Goal: Use online tool/utility: Utilize a website feature to perform a specific function

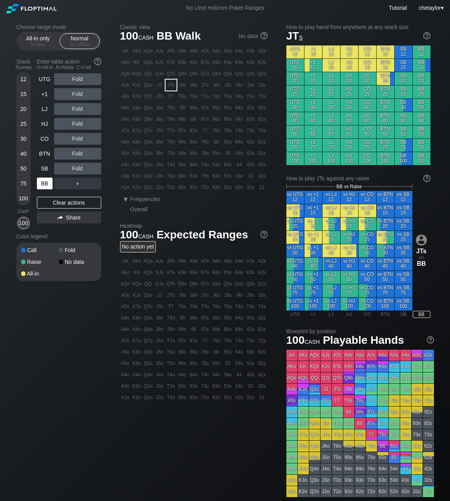
click at [44, 181] on div "BB" at bounding box center [45, 184] width 16 height 12
click at [60, 203] on div "Clear actions" at bounding box center [69, 203] width 64 height 12
click at [218, 154] on div "65o" at bounding box center [216, 153] width 11 height 11
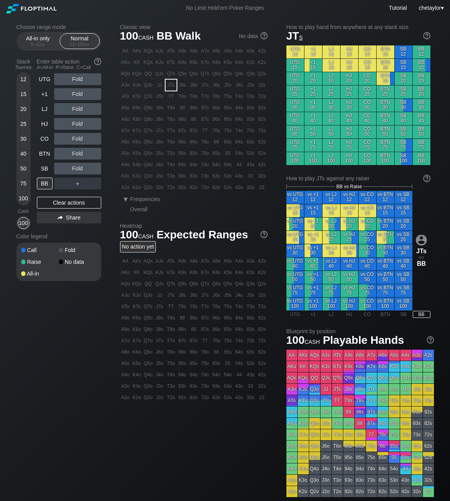
click at [218, 154] on div "65o" at bounding box center [216, 153] width 11 height 11
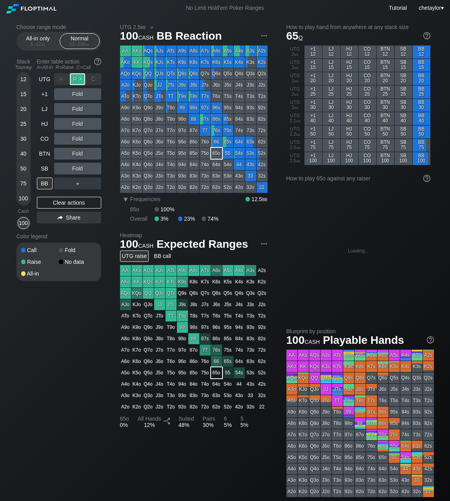
click at [80, 78] on div "R ✕" at bounding box center [77, 79] width 15 height 12
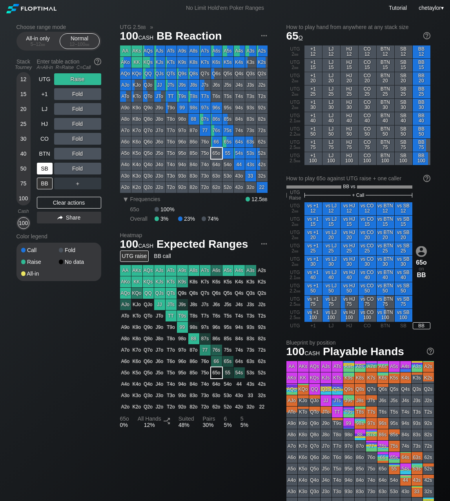
click at [43, 170] on div "SB" at bounding box center [45, 169] width 16 height 12
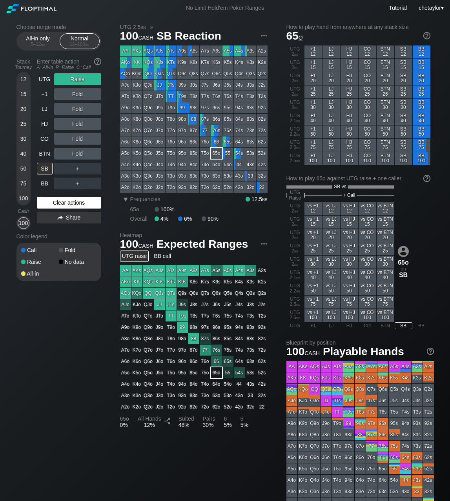
click at [49, 204] on div "Clear actions" at bounding box center [69, 203] width 64 height 12
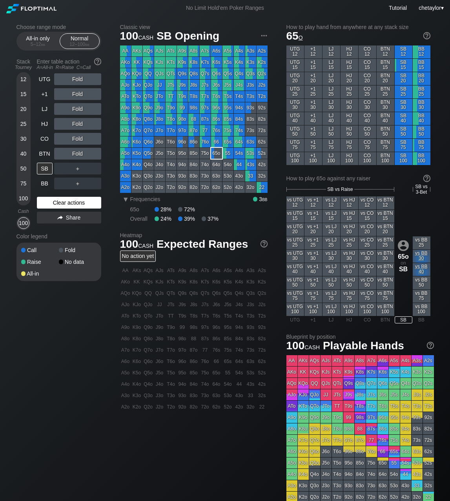
click at [49, 204] on div "Clear actions" at bounding box center [69, 203] width 64 height 12
click at [183, 87] on div "J9s" at bounding box center [182, 85] width 11 height 11
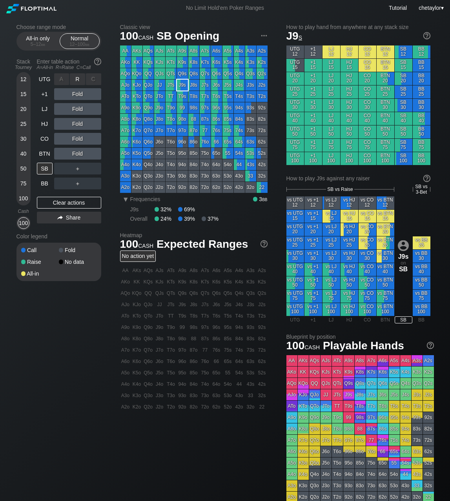
click at [77, 79] on div "R ✕" at bounding box center [77, 79] width 15 height 12
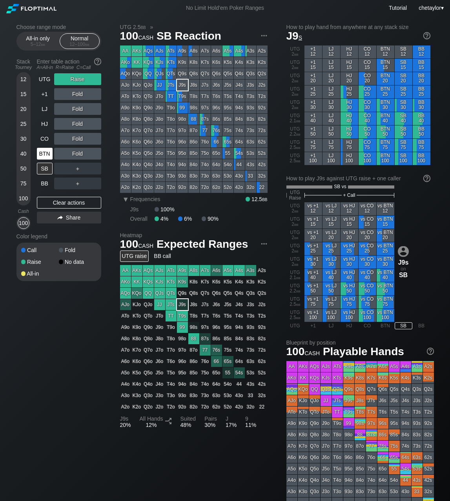
click at [47, 153] on div "BTN" at bounding box center [45, 154] width 16 height 12
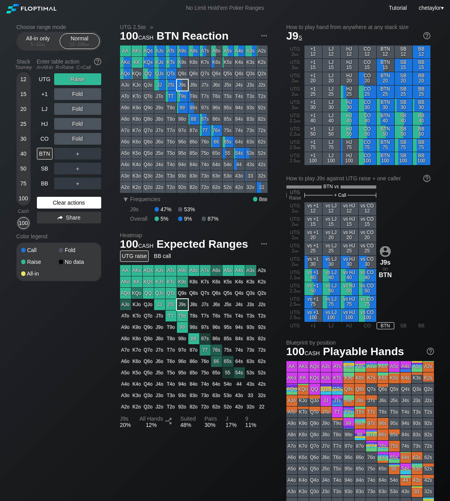
click at [55, 202] on div "Clear actions" at bounding box center [69, 203] width 64 height 12
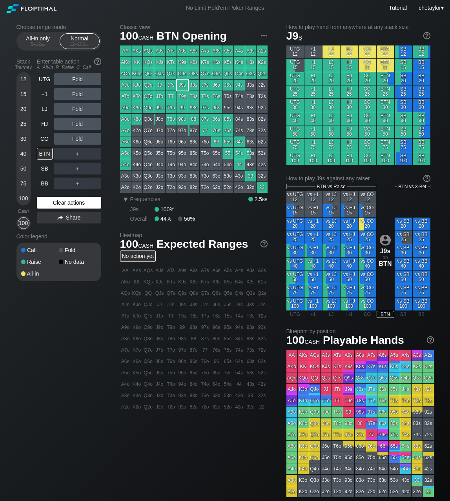
click at [55, 202] on div "Clear actions" at bounding box center [69, 203] width 64 height 12
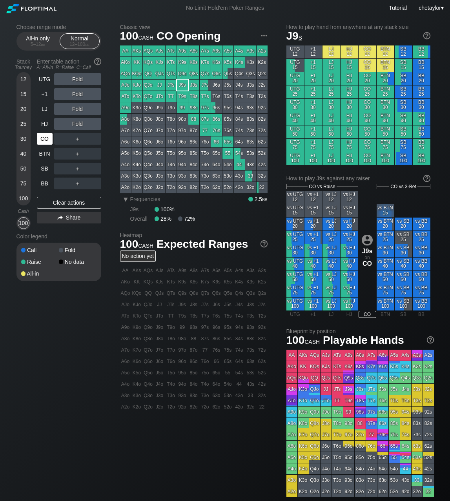
click at [39, 138] on div "CO" at bounding box center [45, 139] width 16 height 12
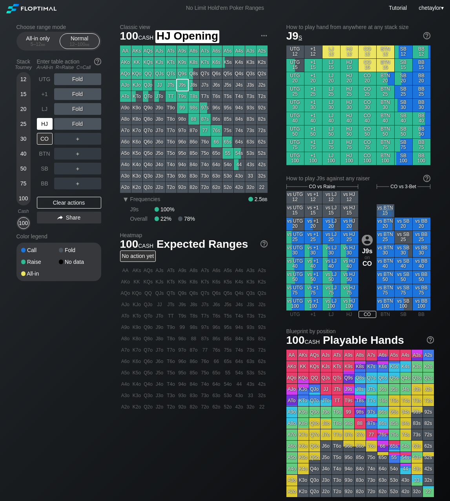
click at [45, 120] on div "HJ" at bounding box center [45, 124] width 16 height 12
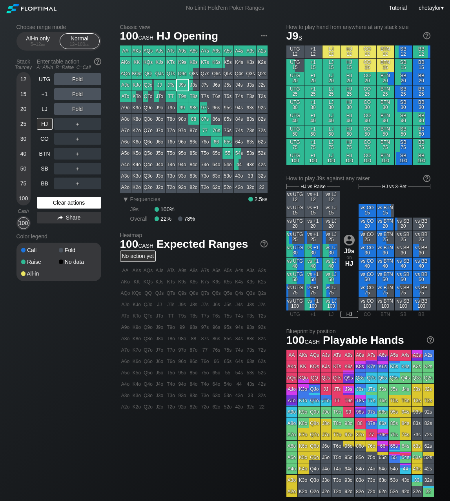
click at [58, 201] on div "Clear actions" at bounding box center [69, 203] width 64 height 12
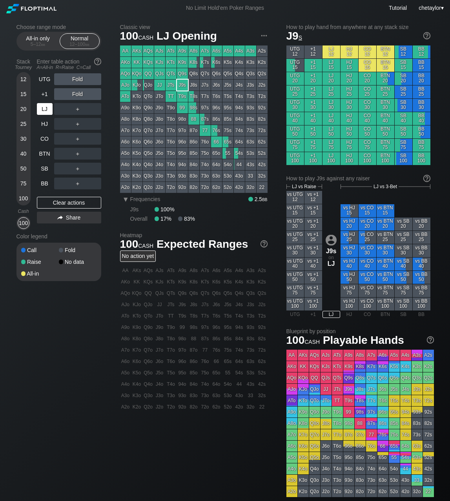
click at [42, 109] on div "LJ" at bounding box center [45, 109] width 16 height 12
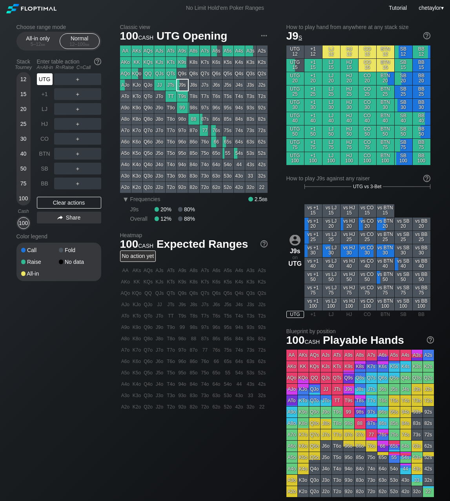
click at [44, 81] on div "UTG" at bounding box center [45, 79] width 16 height 12
click at [47, 184] on div "BB" at bounding box center [45, 184] width 16 height 12
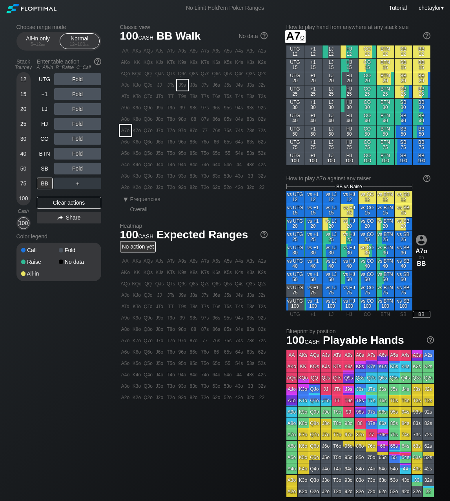
click at [126, 131] on div "A7o" at bounding box center [125, 130] width 11 height 11
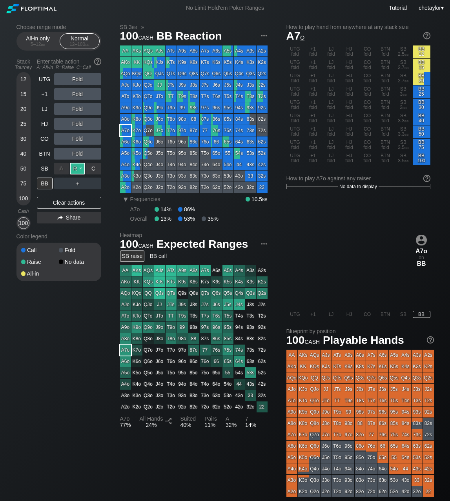
click at [76, 168] on div "R ✕" at bounding box center [77, 169] width 15 height 12
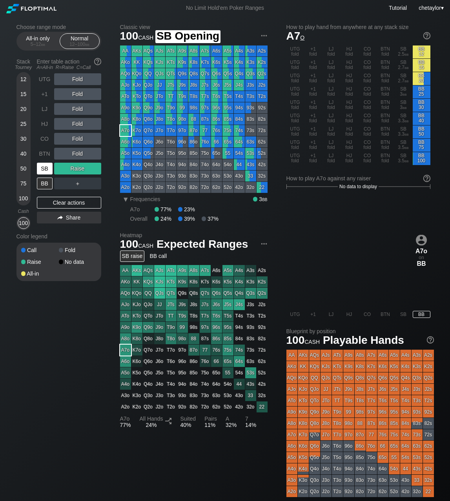
click at [42, 168] on div "SB" at bounding box center [45, 169] width 16 height 12
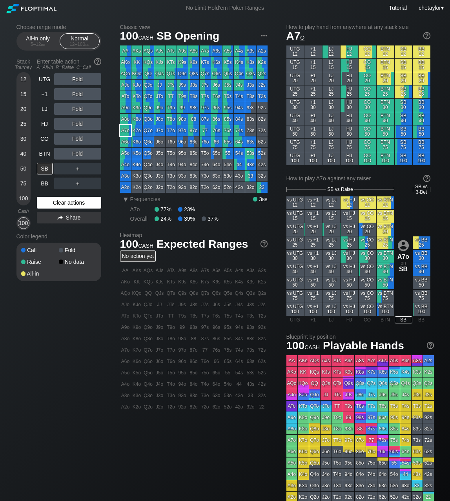
click at [52, 201] on div "Clear actions" at bounding box center [69, 203] width 64 height 12
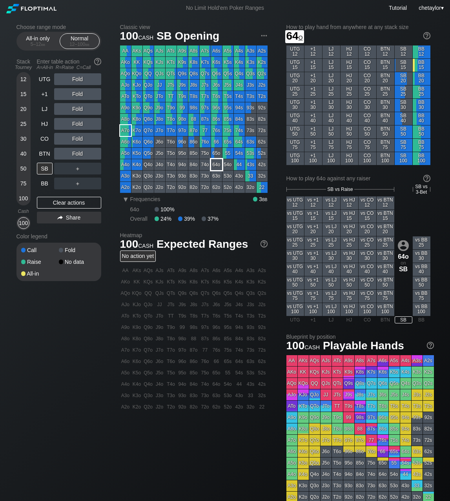
click at [214, 165] on div "64o" at bounding box center [216, 164] width 11 height 11
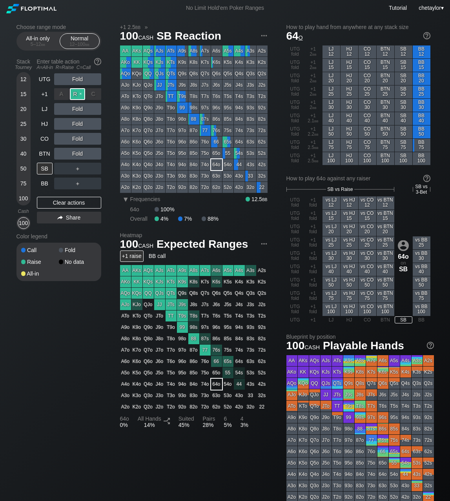
click at [80, 94] on div "R ✕" at bounding box center [77, 94] width 15 height 12
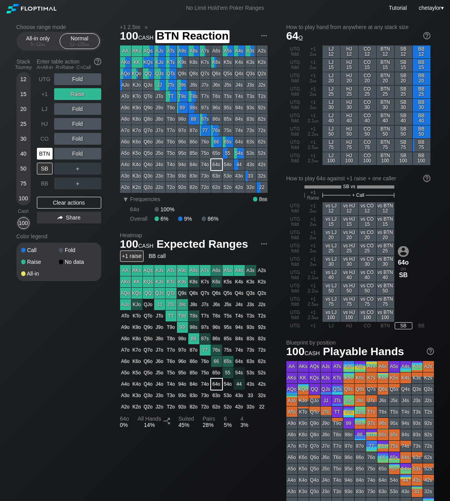
click at [46, 156] on div "BTN" at bounding box center [45, 154] width 16 height 12
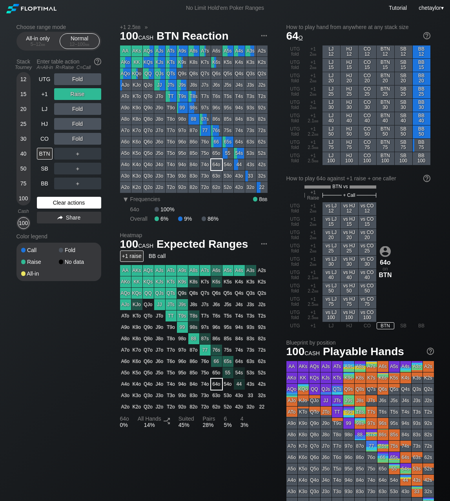
click at [62, 200] on div "Clear actions" at bounding box center [69, 203] width 64 height 12
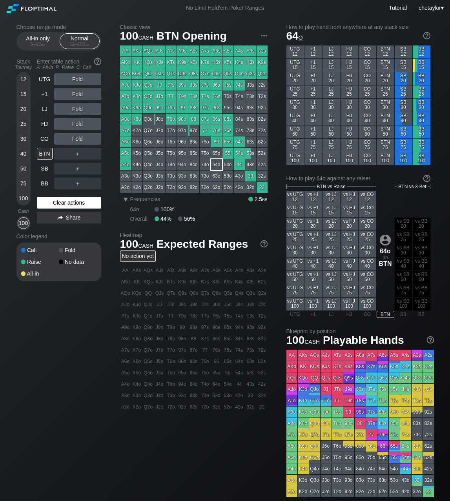
click at [62, 200] on div "Clear actions" at bounding box center [69, 203] width 64 height 12
click at [45, 138] on div "CO" at bounding box center [45, 139] width 16 height 12
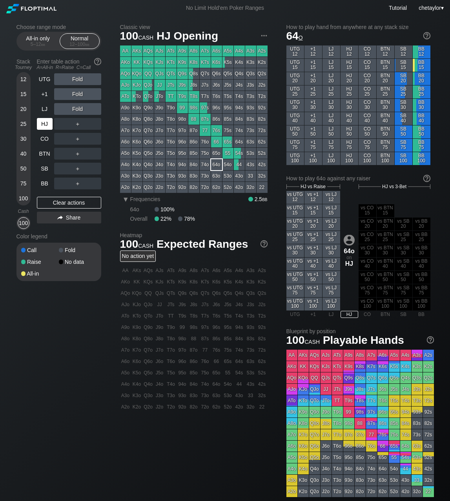
click at [45, 121] on div "HJ" at bounding box center [45, 124] width 16 height 12
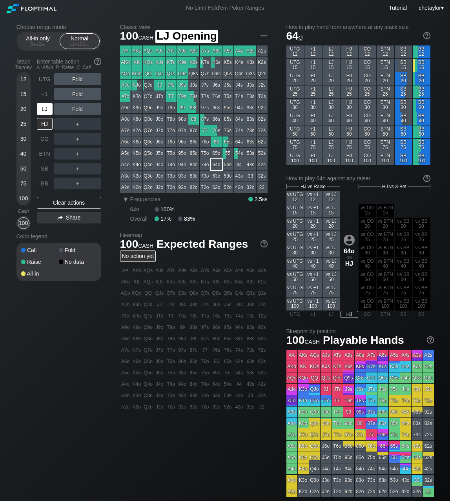
click at [46, 110] on div "LJ" at bounding box center [45, 109] width 16 height 12
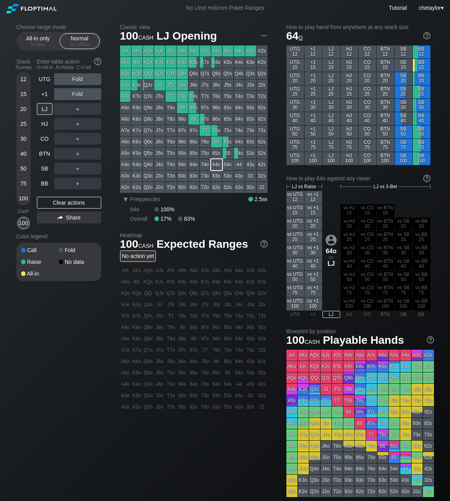
click at [138, 60] on div "KK" at bounding box center [136, 62] width 11 height 11
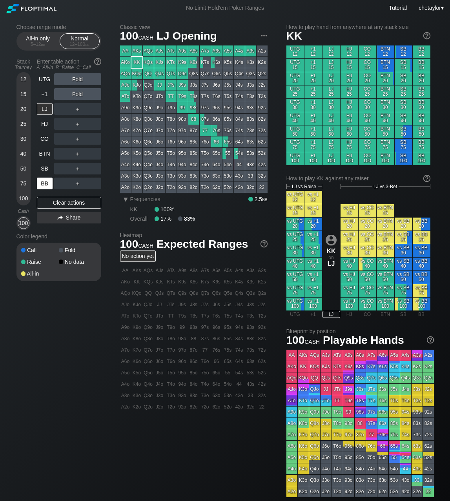
click at [45, 183] on div "BB" at bounding box center [45, 184] width 16 height 12
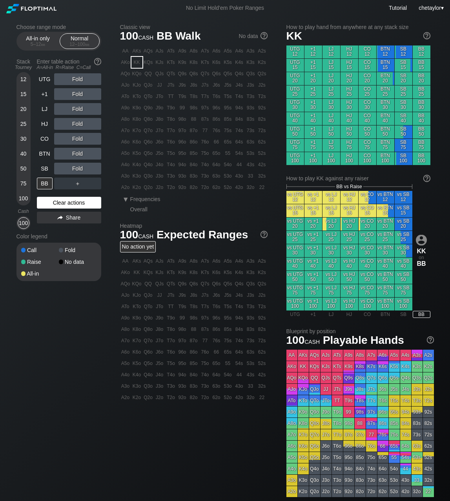
click at [54, 202] on div "Clear actions" at bounding box center [69, 203] width 64 height 12
click at [250, 76] on div "Q3s" at bounding box center [250, 73] width 11 height 11
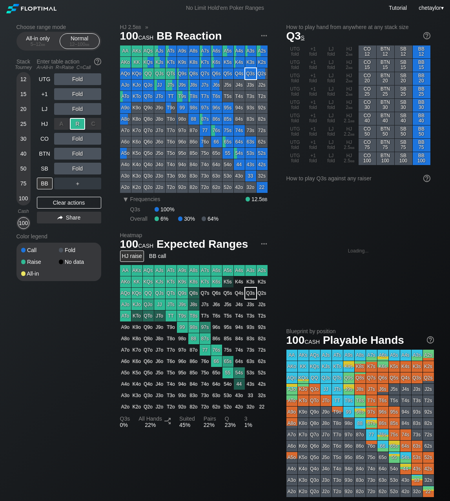
click at [77, 123] on div "R ✕" at bounding box center [77, 124] width 15 height 12
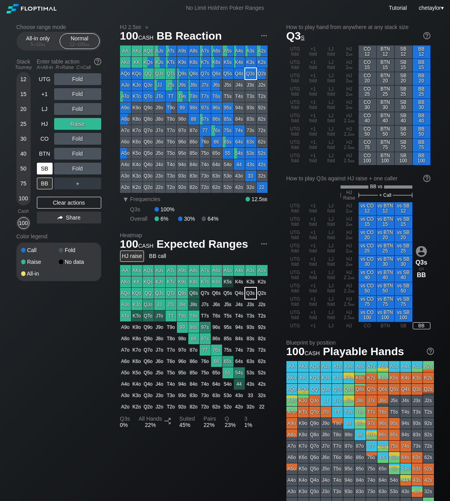
click at [43, 169] on div "SB" at bounding box center [45, 169] width 16 height 12
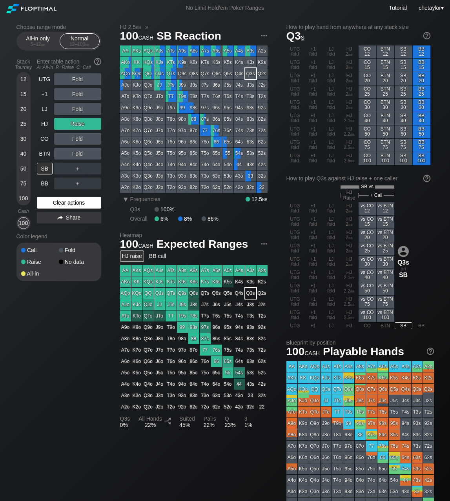
click at [56, 201] on div "Clear actions" at bounding box center [69, 203] width 64 height 12
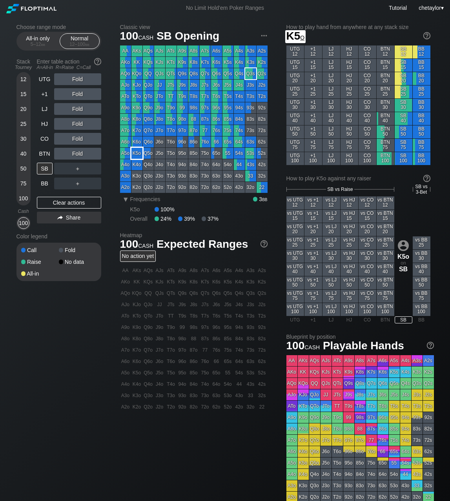
click at [138, 154] on div "K5o" at bounding box center [136, 153] width 11 height 11
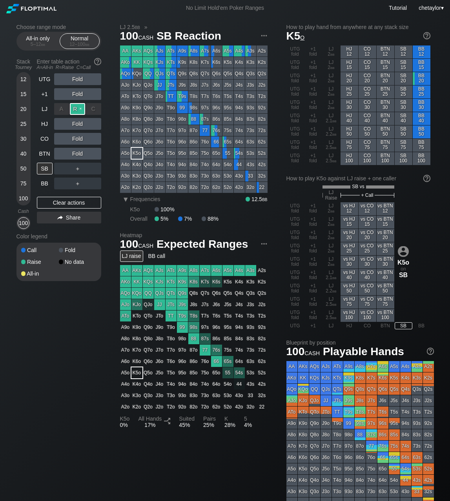
click at [78, 109] on div "R ✕" at bounding box center [77, 109] width 15 height 12
click at [46, 154] on div "BTN" at bounding box center [45, 154] width 16 height 12
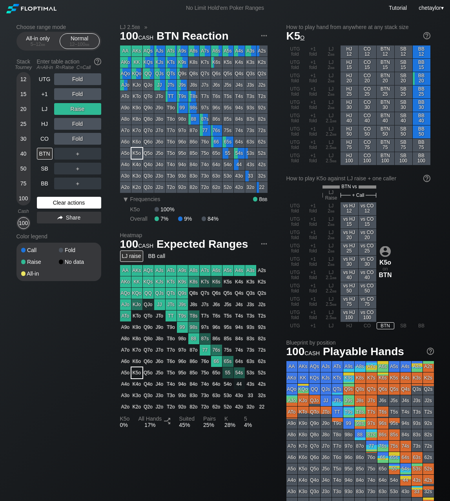
click at [64, 203] on div "Clear actions" at bounding box center [69, 203] width 64 height 12
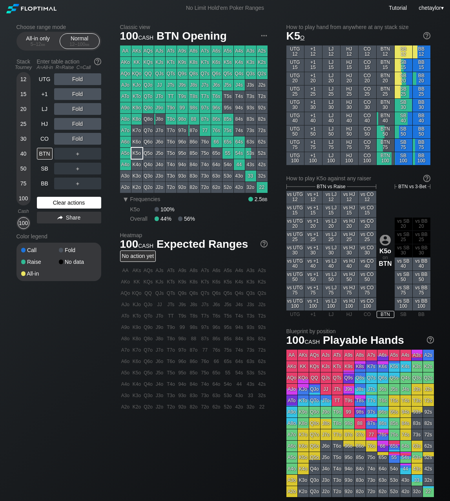
click at [64, 203] on div "Clear actions" at bounding box center [69, 203] width 64 height 12
click at [126, 104] on div "A9o" at bounding box center [125, 107] width 11 height 11
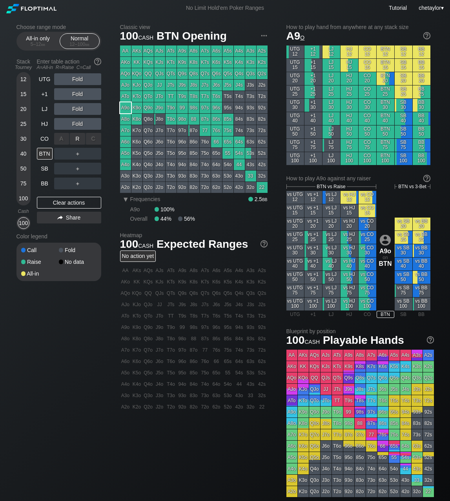
click at [78, 139] on div "R ✕" at bounding box center [77, 139] width 15 height 12
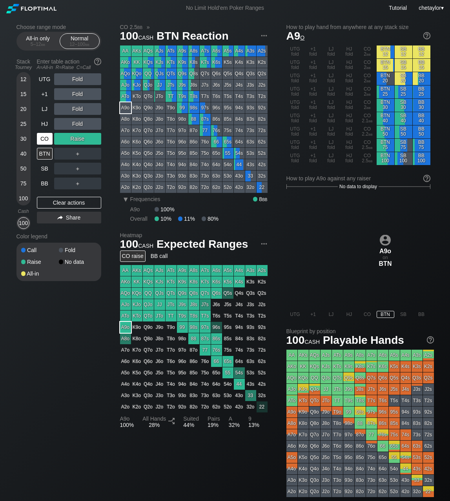
click at [47, 142] on div "CO" at bounding box center [45, 139] width 16 height 12
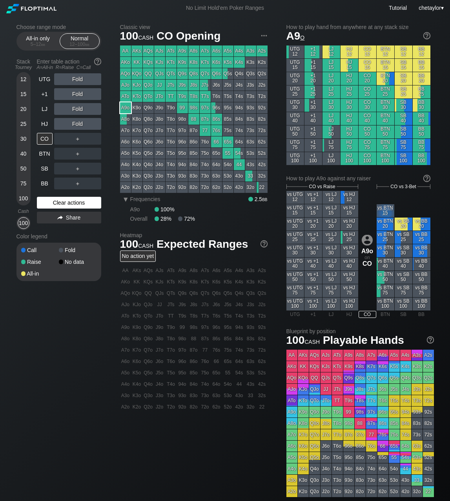
click at [63, 204] on div "Clear actions" at bounding box center [69, 203] width 64 height 12
click at [47, 123] on div "HJ" at bounding box center [45, 124] width 16 height 12
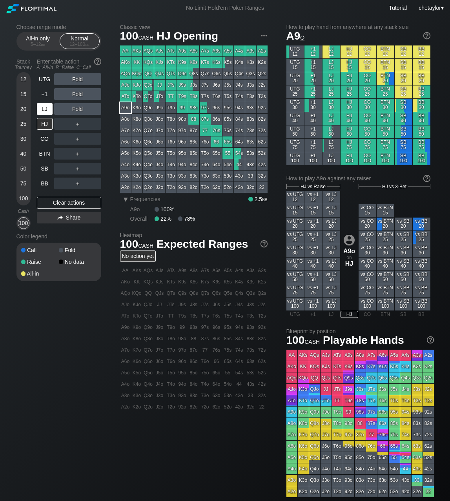
click at [50, 110] on div "LJ" at bounding box center [45, 109] width 16 height 12
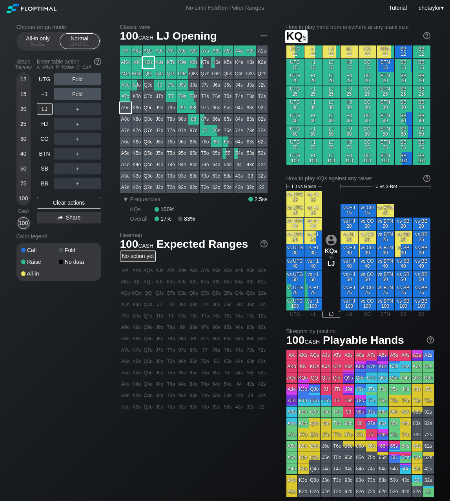
click at [152, 62] on div "KQs" at bounding box center [148, 62] width 11 height 11
click at [79, 109] on div "R ✕" at bounding box center [77, 109] width 15 height 12
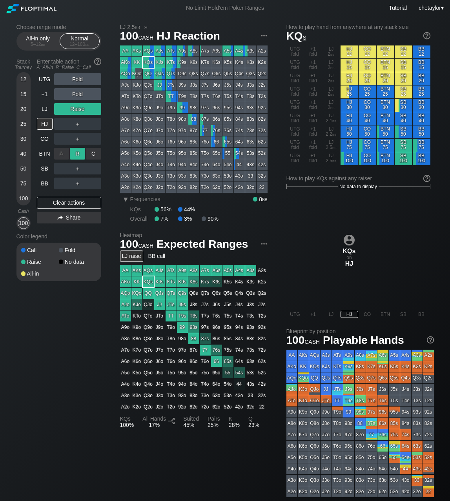
click at [80, 154] on div "R ✕" at bounding box center [77, 154] width 15 height 12
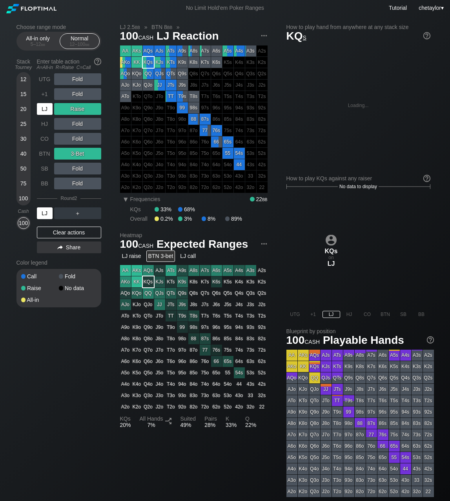
click at [46, 212] on div "LJ" at bounding box center [45, 213] width 16 height 12
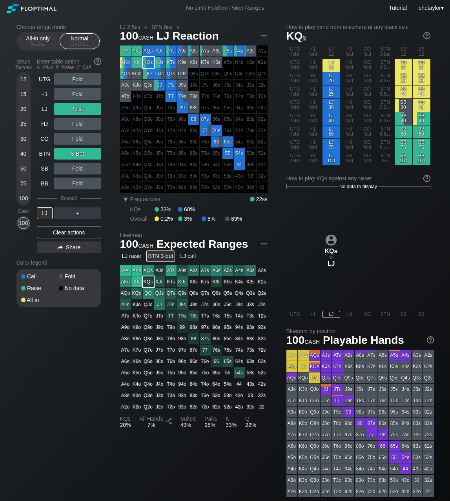
click at [22, 200] on div "100" at bounding box center [24, 198] width 12 height 12
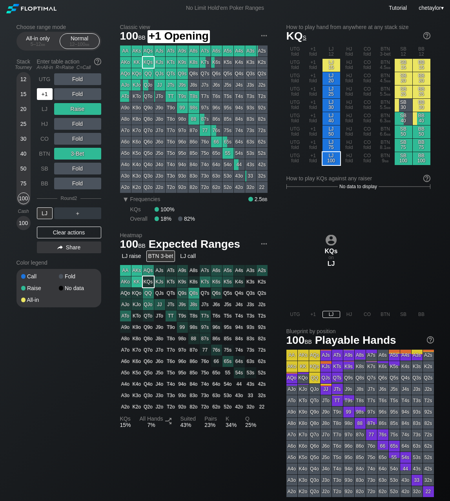
click at [45, 92] on div "+1" at bounding box center [45, 94] width 16 height 12
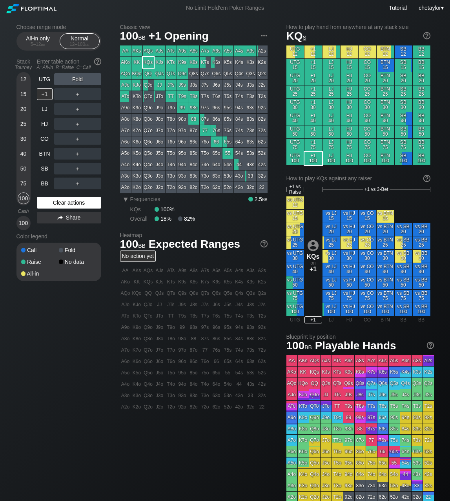
click at [63, 200] on div "Clear actions" at bounding box center [69, 203] width 64 height 12
click at [49, 78] on div "UTG" at bounding box center [45, 79] width 16 height 12
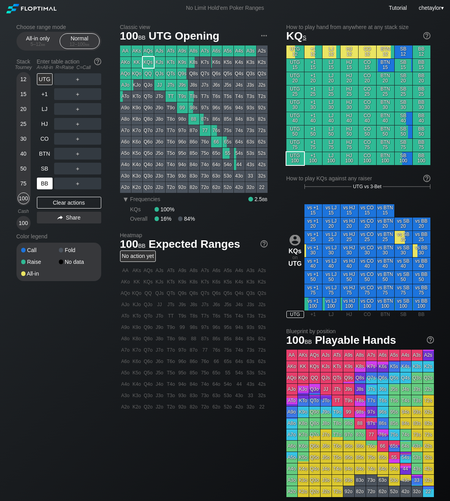
click at [46, 185] on div "BB" at bounding box center [45, 184] width 16 height 12
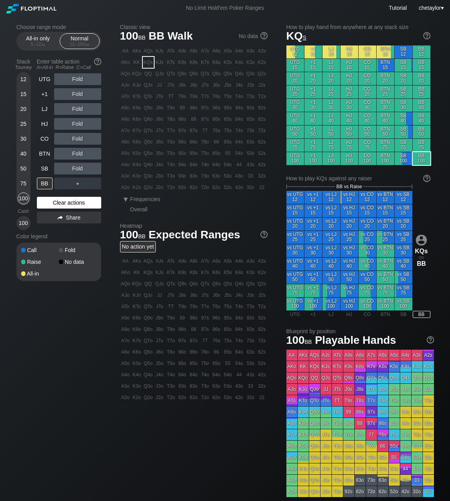
click at [57, 205] on div "Clear actions" at bounding box center [69, 203] width 64 height 12
click at [123, 187] on div "A2o" at bounding box center [125, 187] width 11 height 11
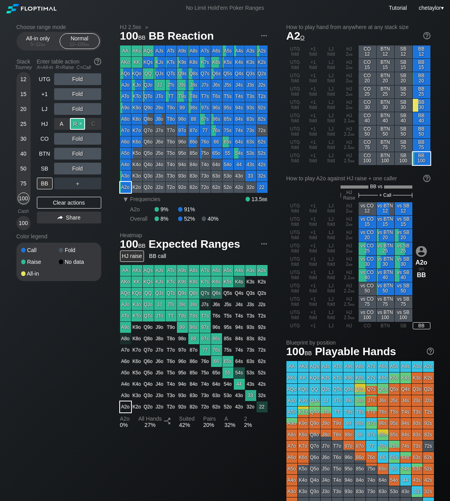
click at [79, 123] on div "R ✕" at bounding box center [77, 124] width 15 height 12
click at [49, 169] on div "SB" at bounding box center [45, 169] width 16 height 12
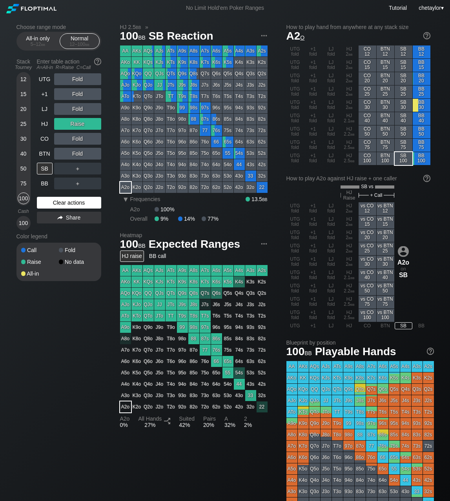
click at [65, 199] on div "Clear actions" at bounding box center [69, 203] width 64 height 12
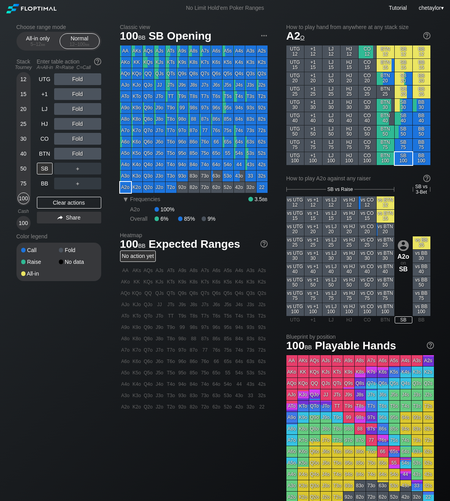
click at [151, 175] on div "Q3o" at bounding box center [148, 176] width 11 height 11
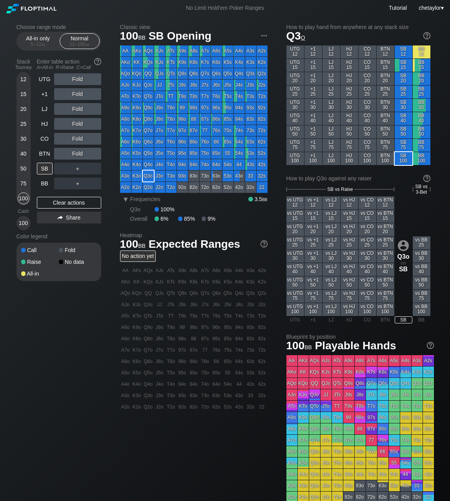
click at [77, 138] on div "Fold" at bounding box center [77, 139] width 47 height 12
click at [79, 138] on div "R ✕" at bounding box center [77, 139] width 15 height 12
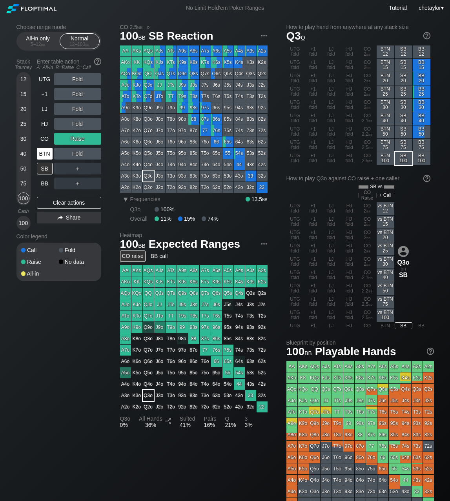
click at [44, 158] on div "BTN" at bounding box center [45, 154] width 16 height 12
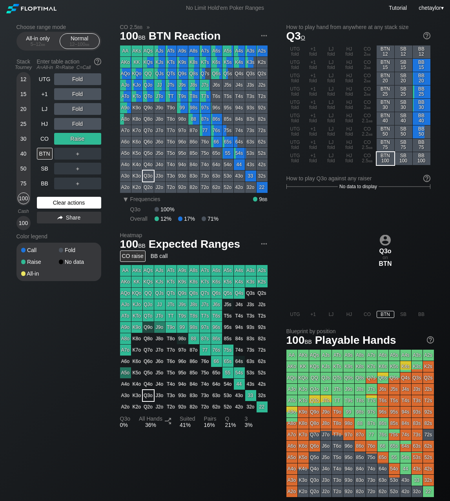
click at [70, 201] on div "Clear actions" at bounding box center [69, 203] width 64 height 12
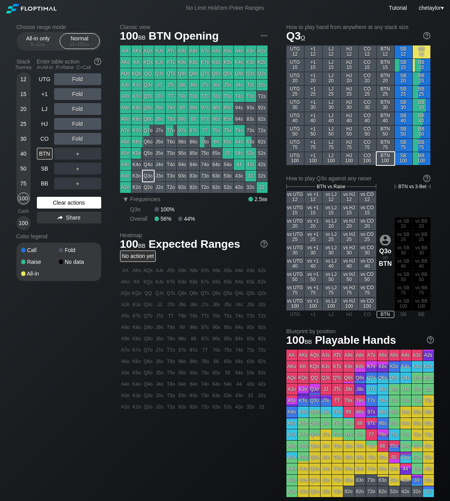
click at [70, 201] on div "Clear actions" at bounding box center [69, 203] width 64 height 12
click at [172, 118] on div "T8o" at bounding box center [170, 119] width 11 height 11
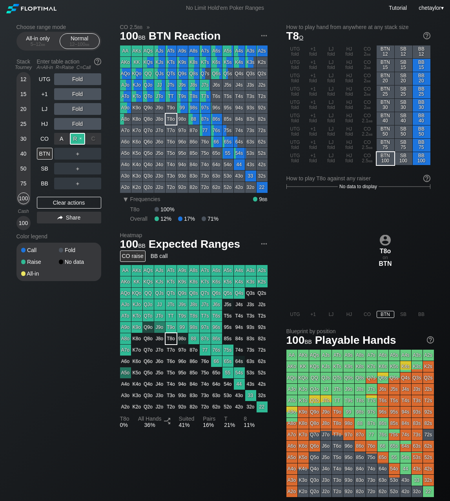
click at [79, 138] on div "R ✕" at bounding box center [77, 139] width 15 height 12
click at [45, 138] on div "CO" at bounding box center [45, 139] width 16 height 12
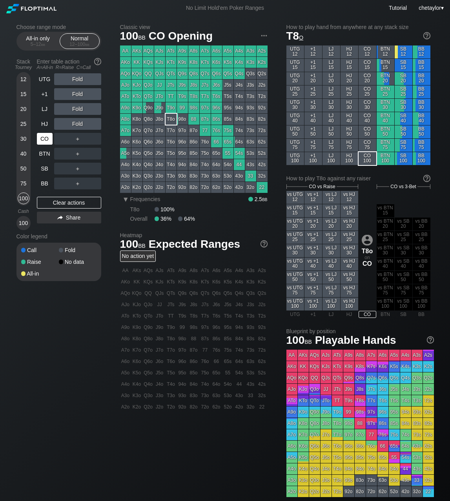
click at [45, 138] on div "CO" at bounding box center [45, 139] width 16 height 12
click at [51, 201] on div "Clear actions" at bounding box center [69, 203] width 64 height 12
click at [140, 85] on div "KJo" at bounding box center [136, 85] width 11 height 11
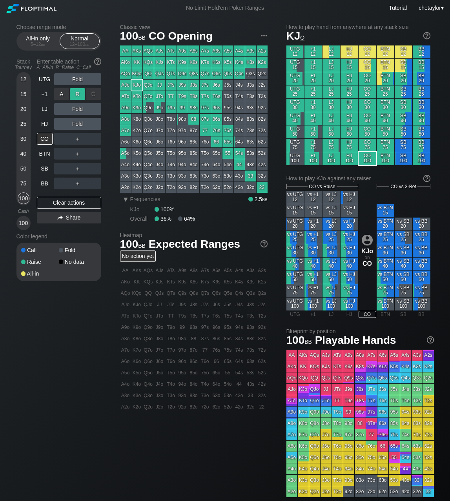
click at [78, 93] on div "R ✕" at bounding box center [77, 94] width 15 height 12
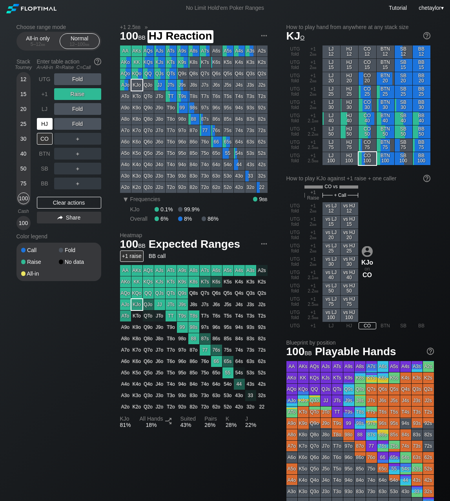
click at [46, 127] on div "HJ" at bounding box center [45, 124] width 16 height 12
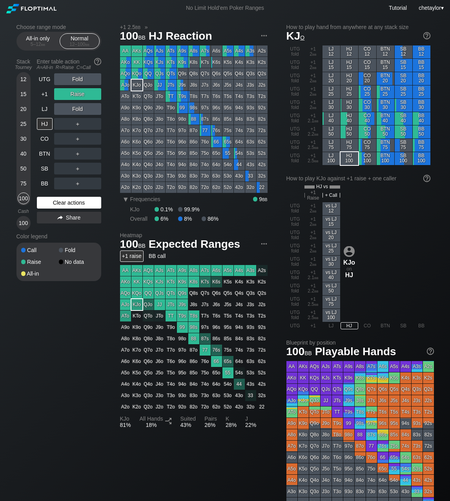
click at [63, 203] on div "Clear actions" at bounding box center [69, 203] width 64 height 12
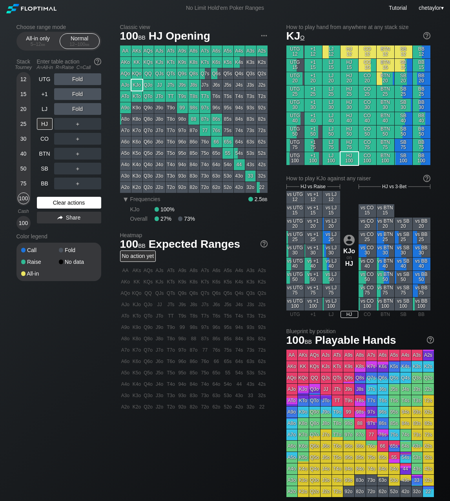
click at [63, 203] on div "Clear actions" at bounding box center [69, 203] width 64 height 12
click at [45, 109] on div "LJ" at bounding box center [45, 109] width 16 height 12
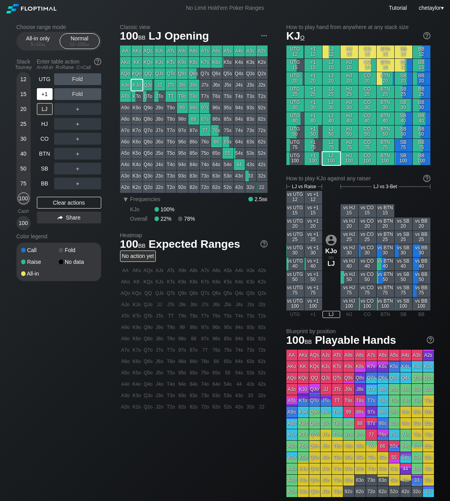
click at [44, 93] on div "+1" at bounding box center [45, 94] width 16 height 12
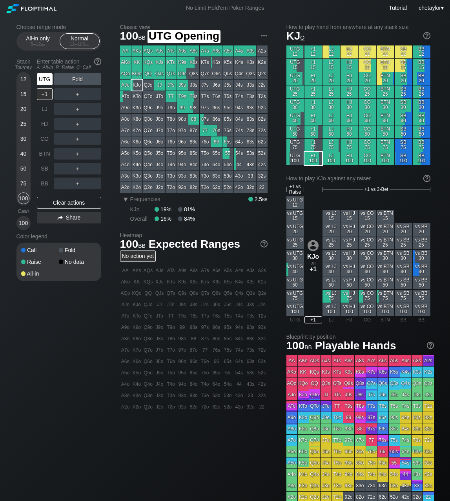
click at [44, 78] on div "UTG" at bounding box center [45, 79] width 16 height 12
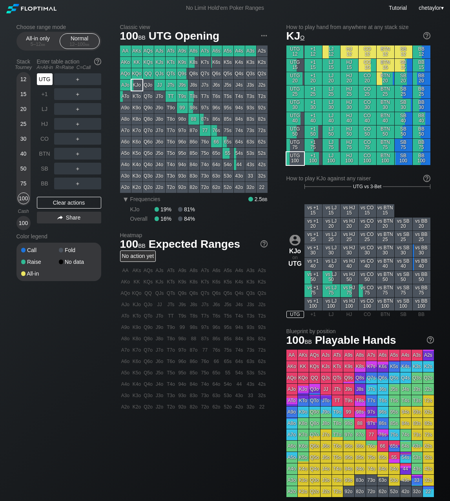
click at [44, 78] on div "UTG" at bounding box center [45, 79] width 16 height 12
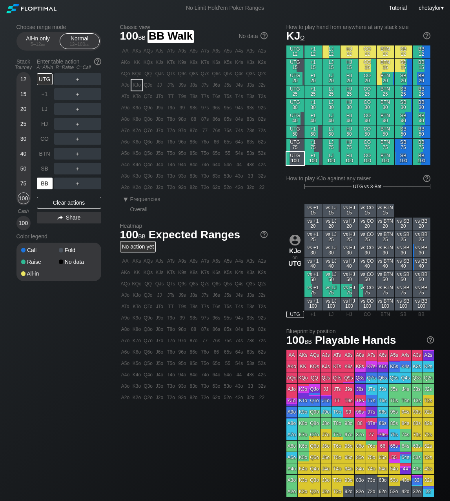
click at [43, 184] on div "BB" at bounding box center [45, 184] width 16 height 12
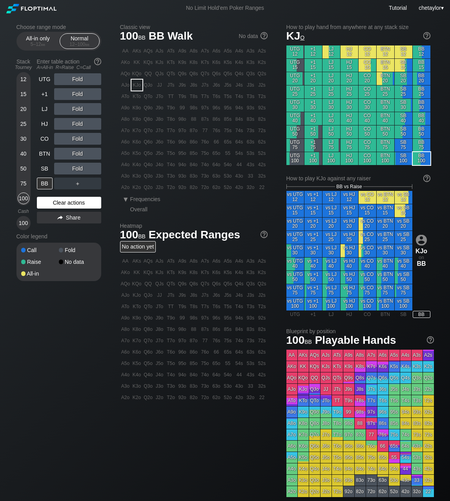
click at [51, 200] on div "Clear actions" at bounding box center [69, 203] width 64 height 12
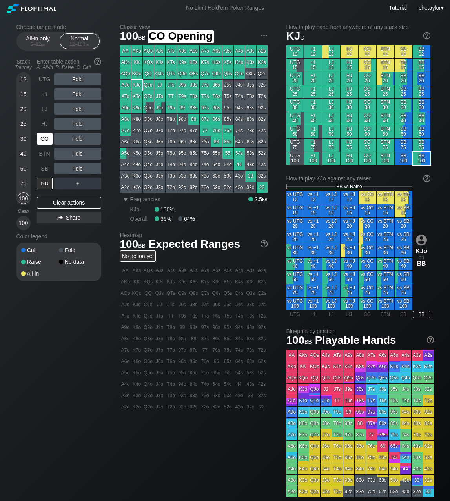
click at [47, 136] on div "CO" at bounding box center [45, 139] width 16 height 12
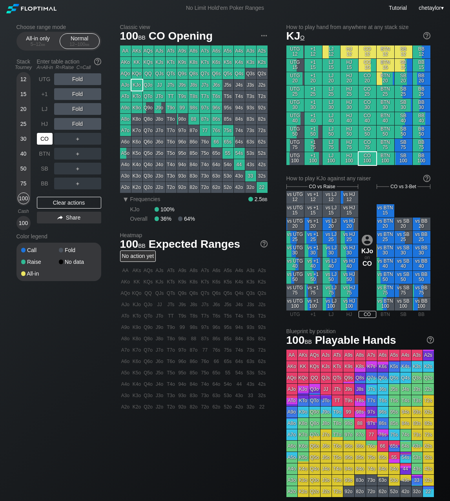
click at [47, 136] on div "CO" at bounding box center [45, 139] width 16 height 12
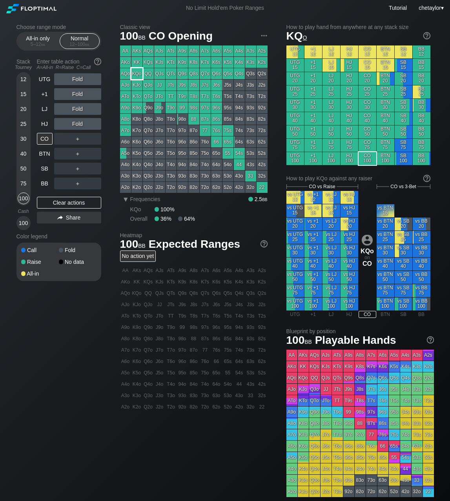
click at [140, 73] on div "KQo" at bounding box center [136, 73] width 11 height 11
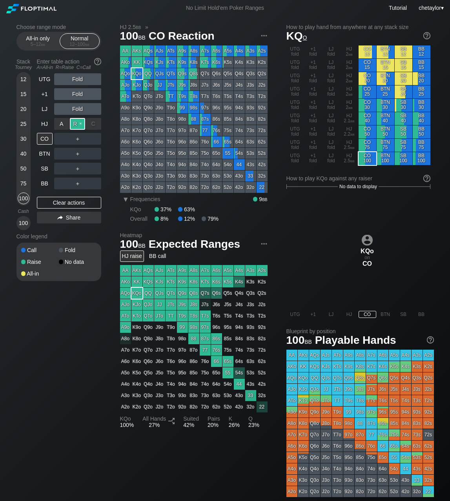
click at [78, 123] on div "R ✕" at bounding box center [77, 124] width 15 height 12
click at [45, 124] on div "HJ" at bounding box center [45, 124] width 16 height 12
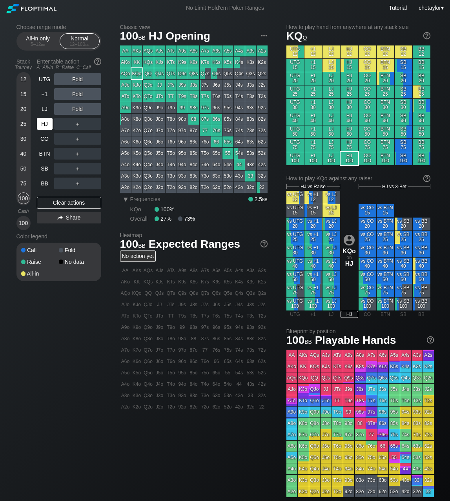
click at [45, 124] on div "HJ" at bounding box center [45, 124] width 16 height 12
click at [60, 202] on div "Clear actions" at bounding box center [69, 203] width 64 height 12
click at [44, 184] on div "BB" at bounding box center [45, 184] width 16 height 12
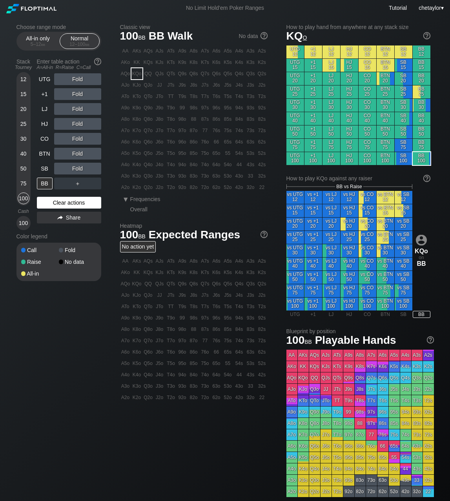
click at [55, 201] on div "Clear actions" at bounding box center [69, 203] width 64 height 12
click at [79, 154] on div "R ✕" at bounding box center [77, 154] width 15 height 12
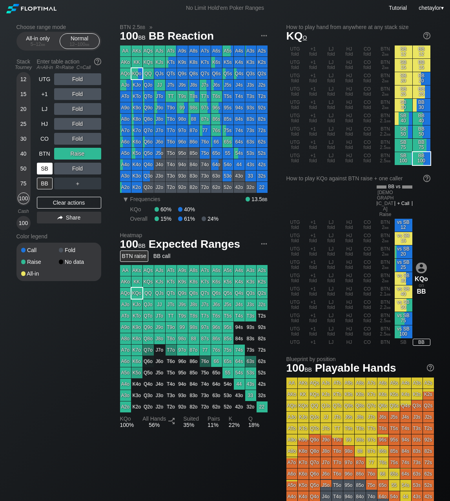
click at [42, 168] on div "SB" at bounding box center [45, 169] width 16 height 12
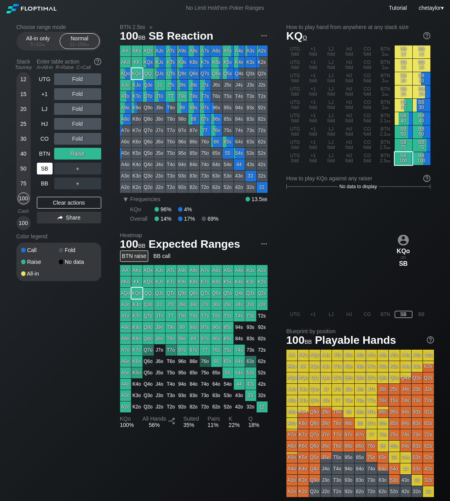
click at [42, 168] on div "SB" at bounding box center [45, 169] width 16 height 12
click at [58, 203] on div "Clear actions" at bounding box center [69, 203] width 64 height 12
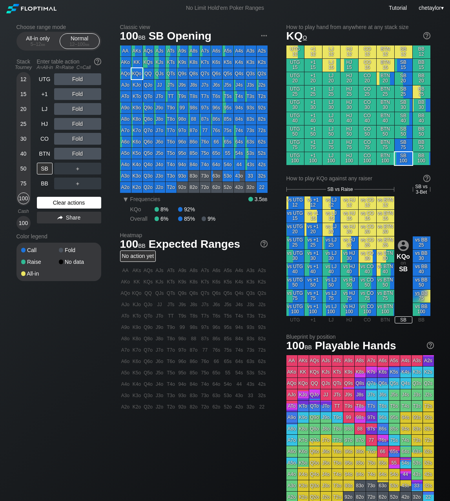
click at [58, 203] on div "Clear actions" at bounding box center [69, 203] width 64 height 12
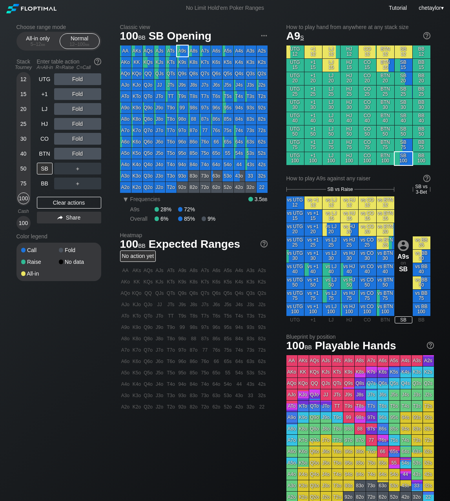
click at [183, 51] on div "A9s" at bounding box center [182, 50] width 11 height 11
click at [80, 154] on div "R ✕" at bounding box center [77, 154] width 15 height 12
